Goal: Find specific page/section: Find specific page/section

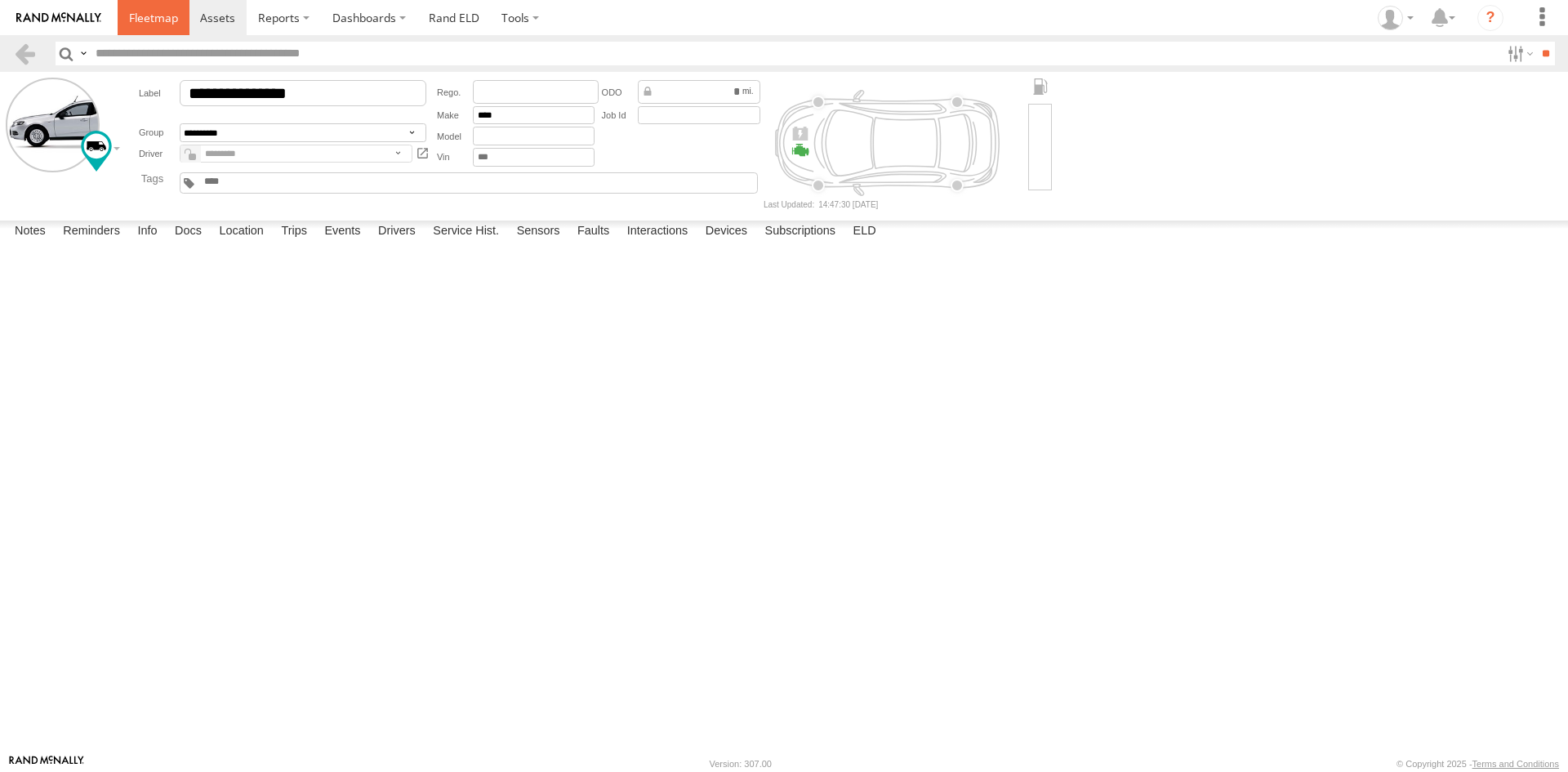
click at [153, 26] on span at bounding box center [153, 17] width 49 height 15
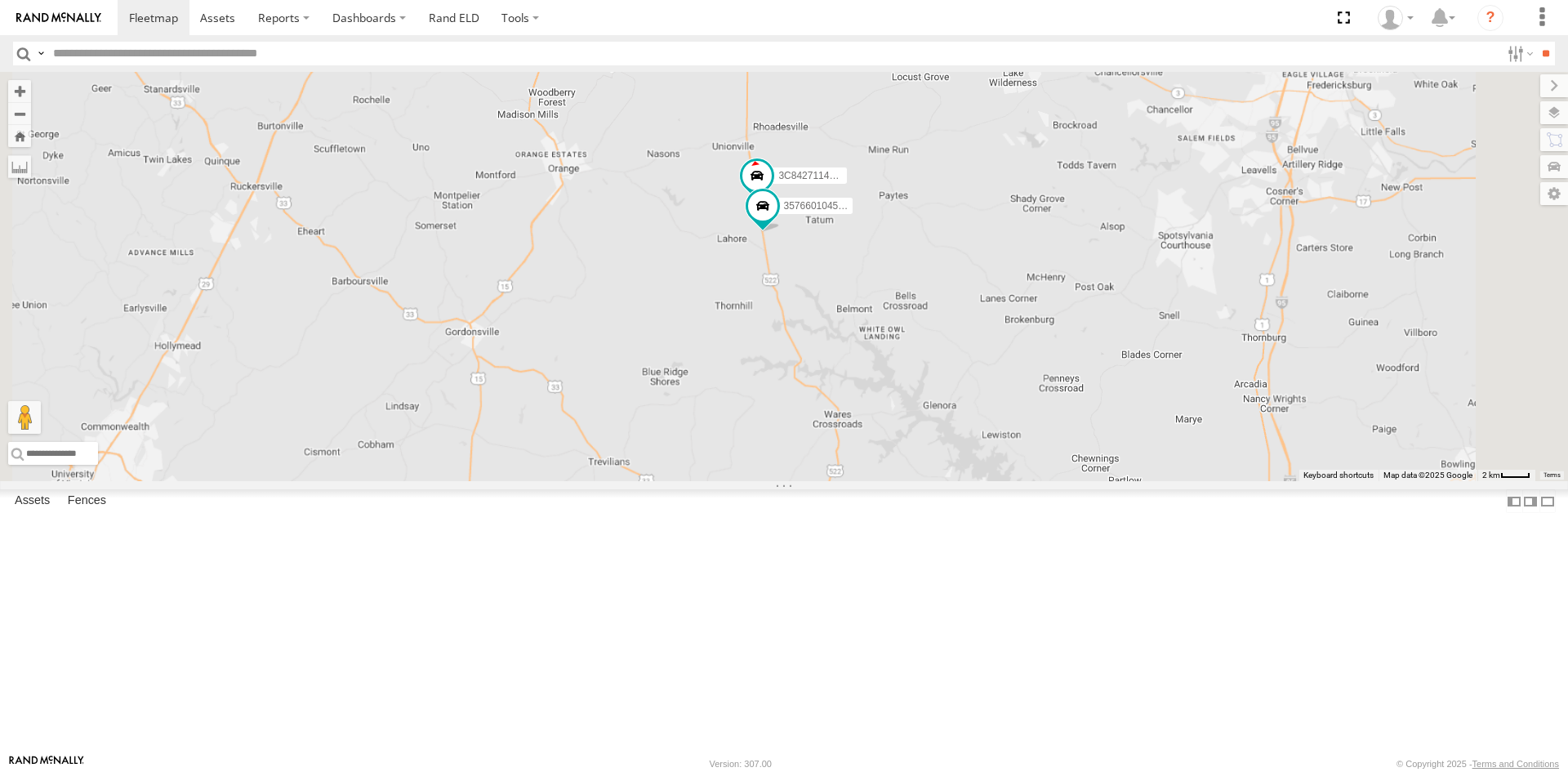
drag, startPoint x: 1091, startPoint y: 242, endPoint x: 1025, endPoint y: 491, distance: 257.6
click at [1025, 481] on div "357660104512769 3C84271145B4" at bounding box center [784, 276] width 1568 height 409
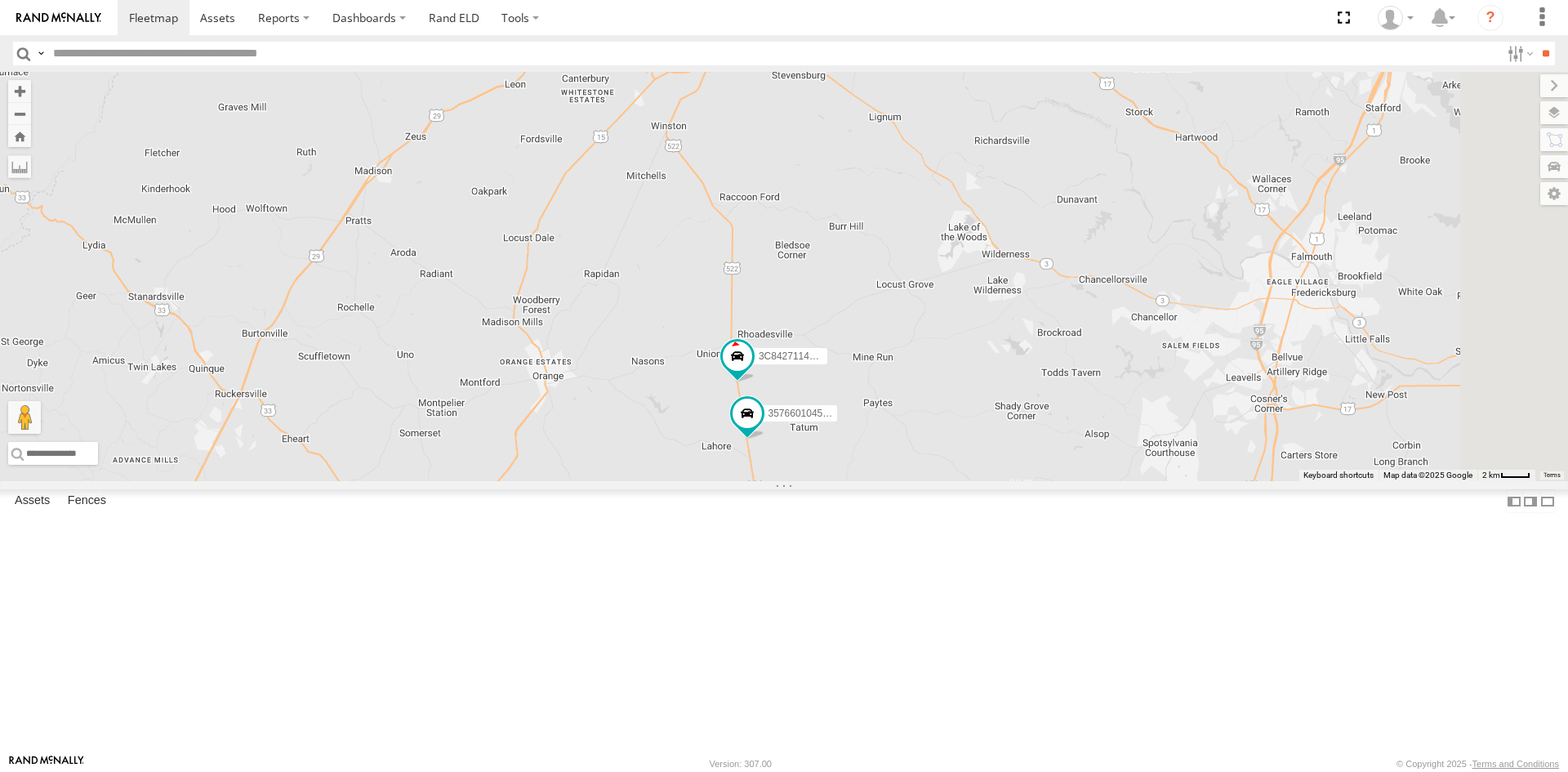
click at [1564, 128] on div "357660104512769 3C84271145B4" at bounding box center [784, 276] width 1568 height 409
click at [1561, 120] on label at bounding box center [1539, 112] width 60 height 23
click at [0, 0] on span "Basemaps" at bounding box center [0, 0] width 0 height 0
click at [0, 0] on span "Satellite + Roadmap" at bounding box center [0, 0] width 0 height 0
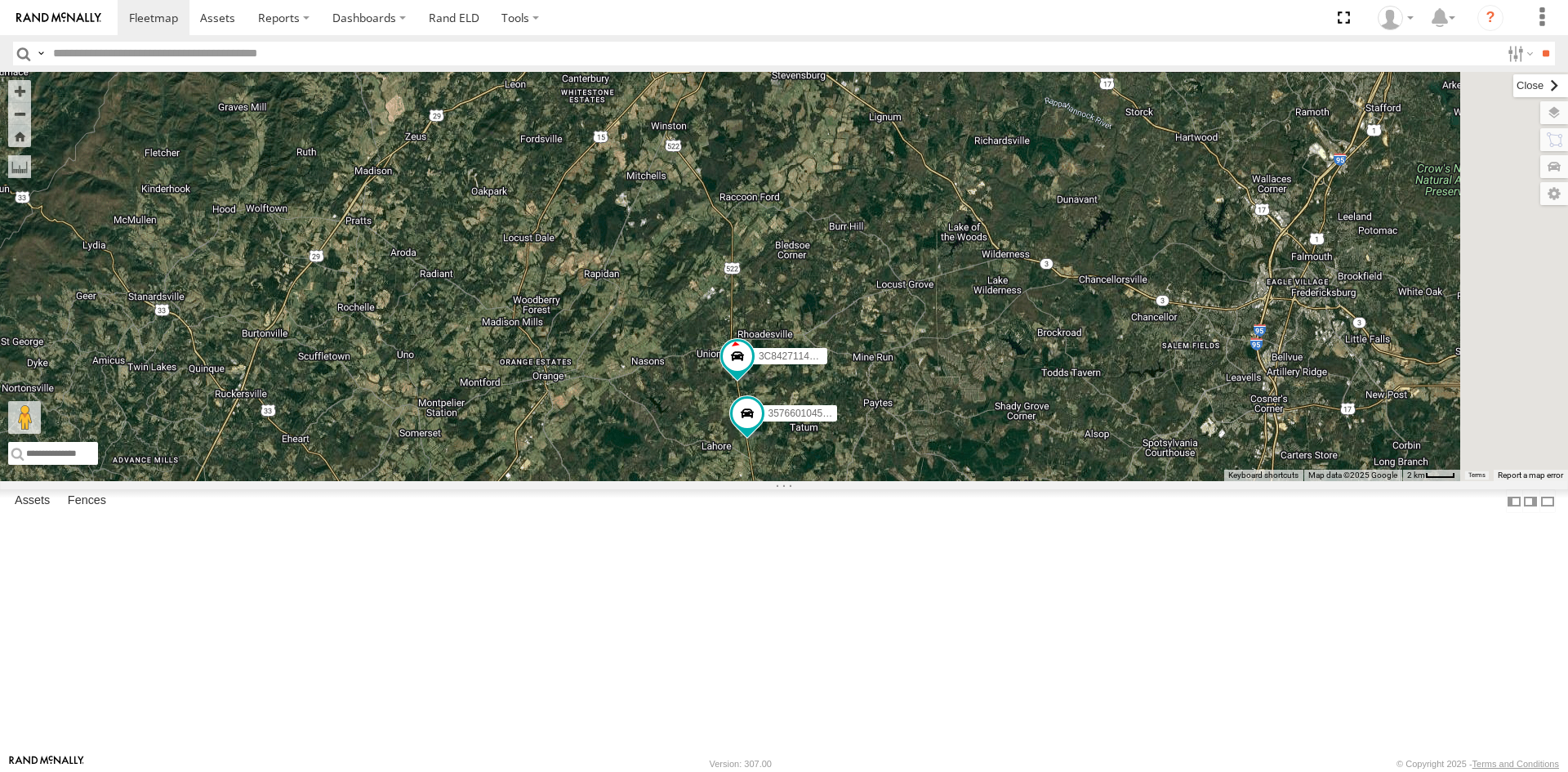
click at [1513, 87] on label at bounding box center [1541, 86] width 55 height 23
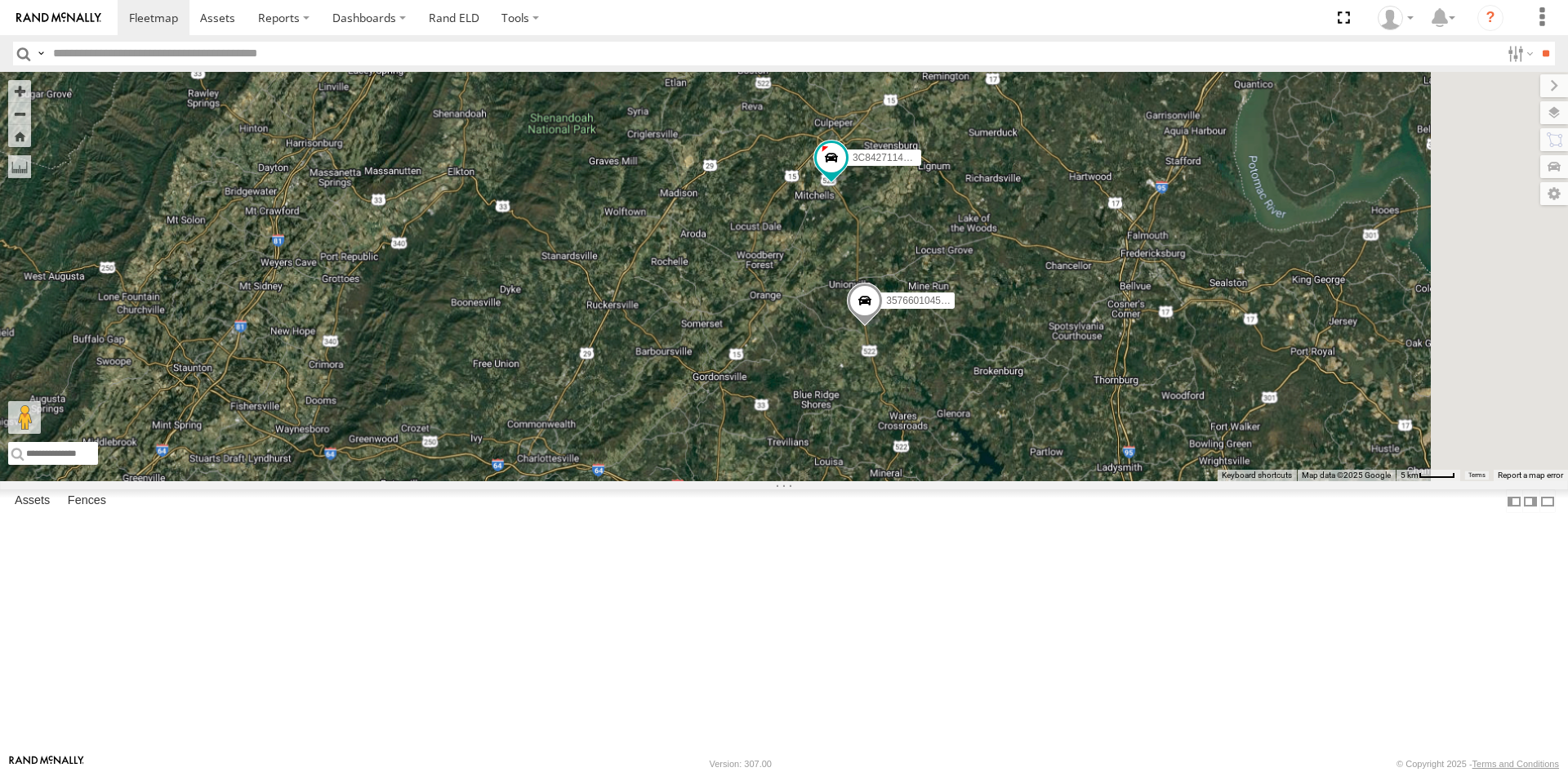
drag, startPoint x: 1169, startPoint y: 187, endPoint x: 1096, endPoint y: 383, distance: 209.2
click at [1096, 383] on div "357660104512769 3C84271145B4" at bounding box center [784, 276] width 1568 height 409
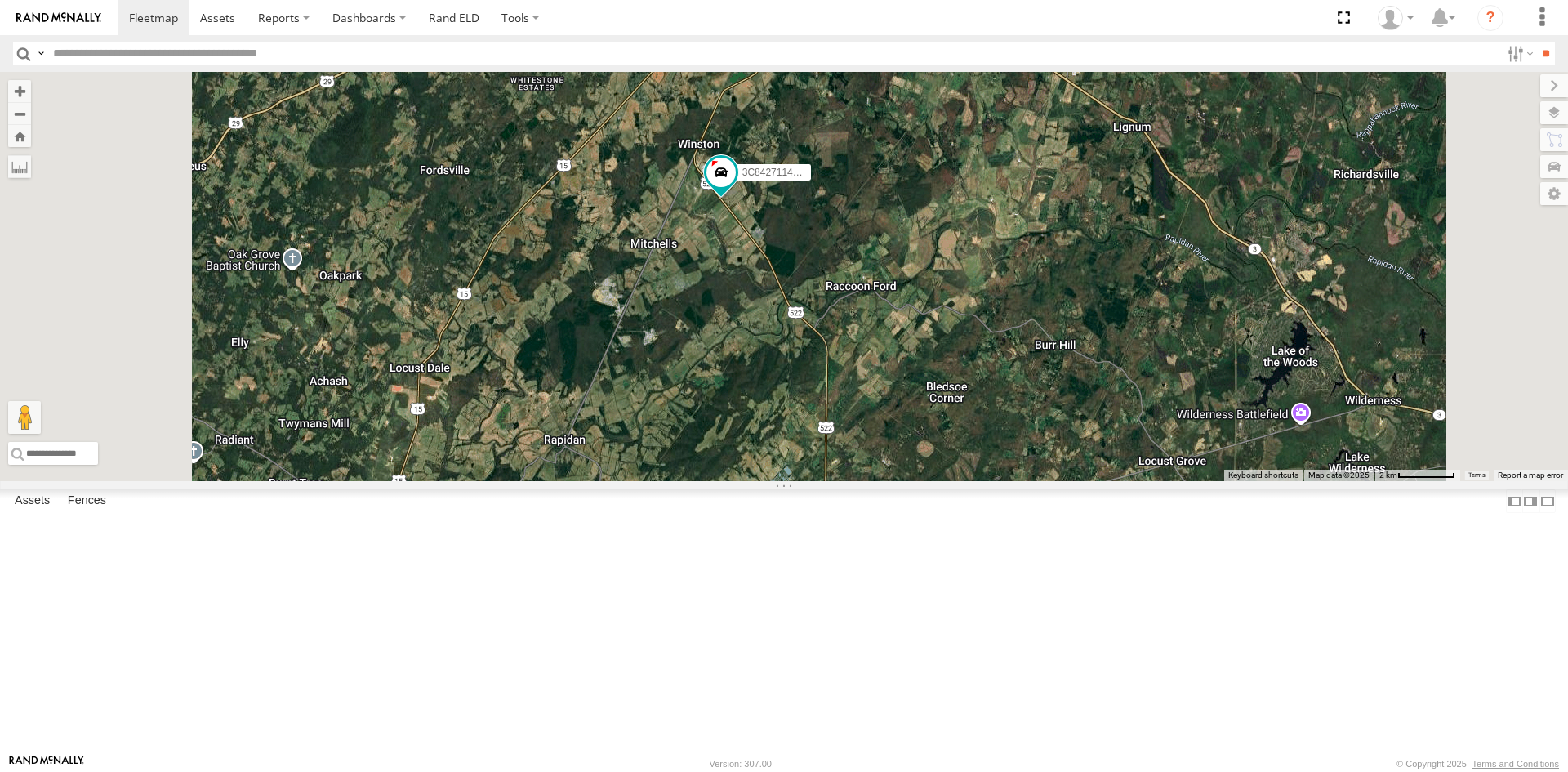
drag, startPoint x: 1025, startPoint y: 644, endPoint x: 1026, endPoint y: 403, distance: 241.0
click at [1026, 403] on div "357660104512769 3C84271145B4" at bounding box center [784, 276] width 1568 height 409
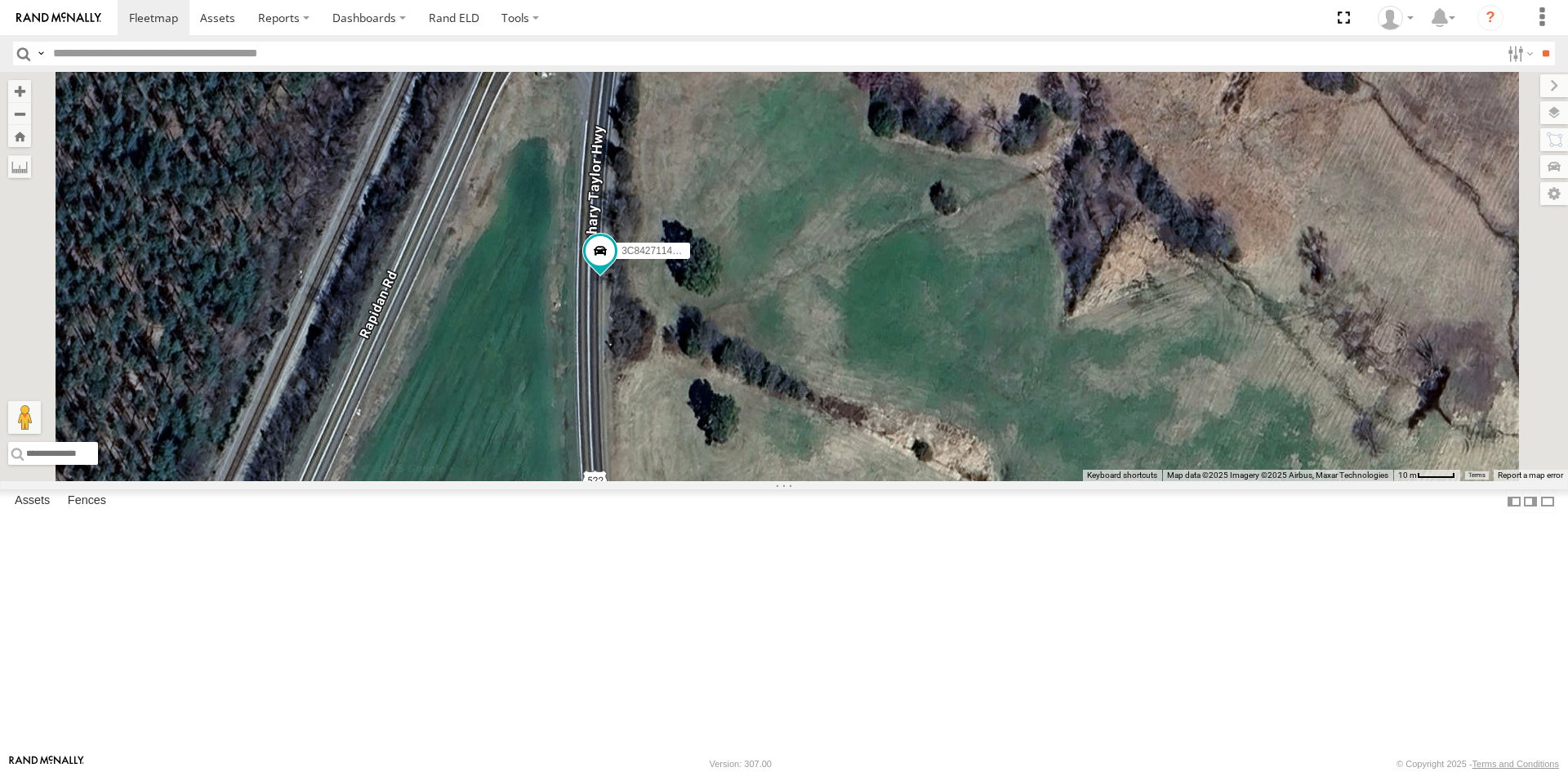
click at [0, 0] on link at bounding box center [0, 0] width 0 height 0
